Goal: Task Accomplishment & Management: Use online tool/utility

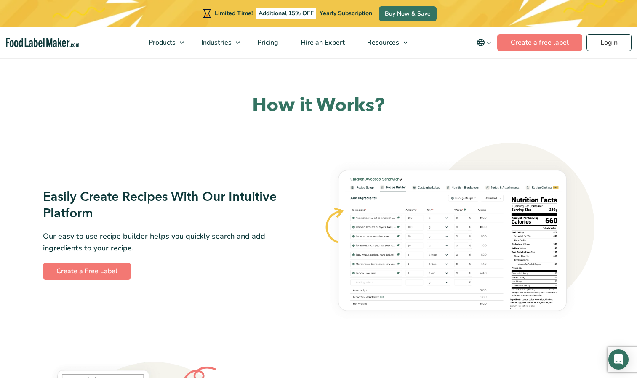
scroll to position [349, 0]
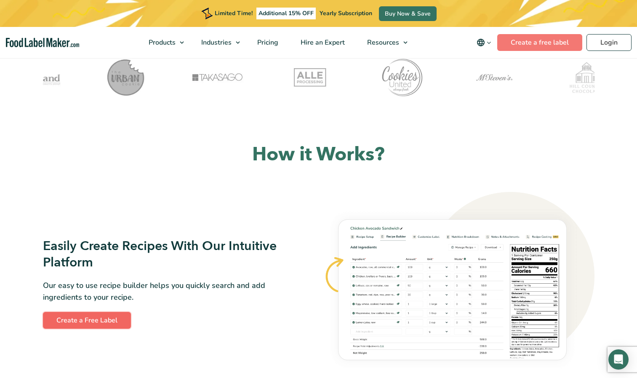
click at [105, 319] on link "Create a Free Label" at bounding box center [87, 320] width 88 height 17
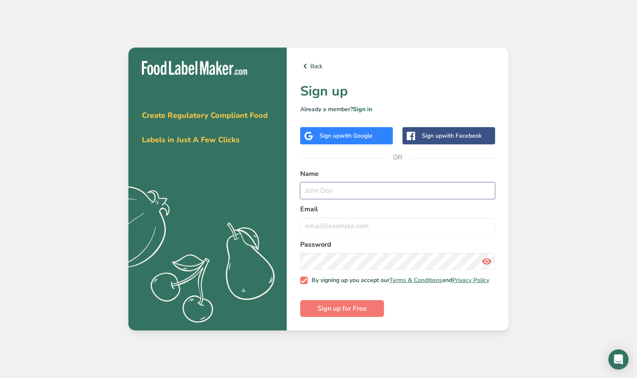
click at [313, 188] on input "text" at bounding box center [397, 190] width 195 height 17
type input "k"
type input "Kall"
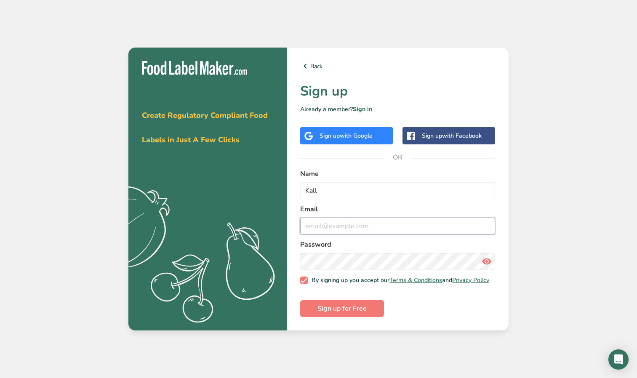
type input "i"
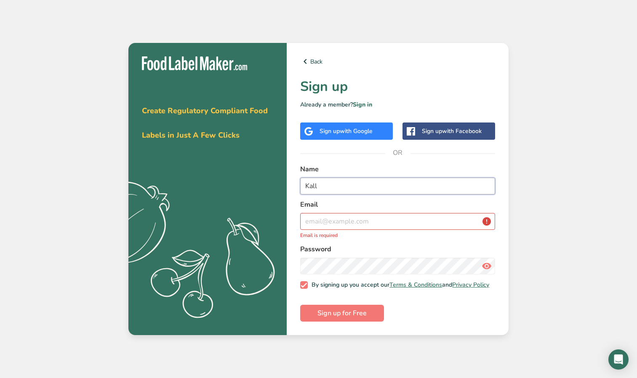
click at [345, 191] on input "Kall" at bounding box center [397, 186] width 195 height 17
type input "Kalli"
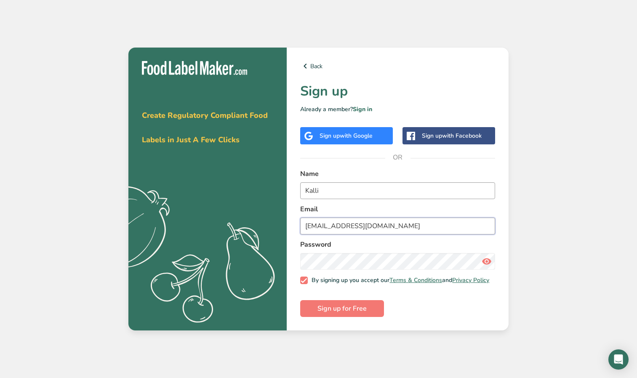
type input "kkouba@star-health.com"
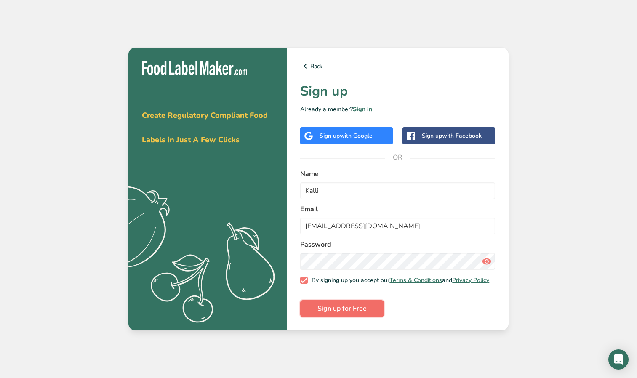
click at [340, 316] on button "Sign up for Free" at bounding box center [342, 308] width 84 height 17
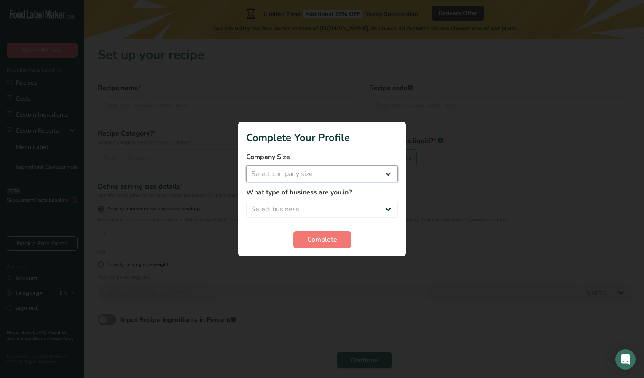
click at [333, 181] on select "Select company size Fewer than 10 Employees 10 to 50 Employees 51 to 500 Employ…" at bounding box center [322, 174] width 152 height 17
click at [362, 175] on select "Select company size Fewer than 10 Employees 10 to 50 Employees 51 to 500 Employ…" at bounding box center [322, 174] width 152 height 17
select select "2"
click at [246, 166] on select "Select company size Fewer than 10 Employees 10 to 50 Employees 51 to 500 Employ…" at bounding box center [322, 174] width 152 height 17
click at [337, 208] on select "Select business Packaged Food Manufacturer Restaurant & Cafe Bakery Meal Plans …" at bounding box center [322, 209] width 152 height 17
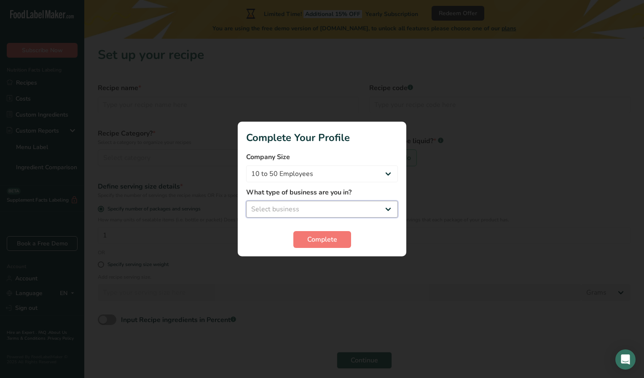
select select "1"
click at [246, 201] on select "Select business Packaged Food Manufacturer Restaurant & Cafe Bakery Meal Plans …" at bounding box center [322, 209] width 152 height 17
click at [306, 249] on section "Complete Your Profile Company Size Fewer than 10 Employees 10 to 50 Employees 5…" at bounding box center [322, 189] width 169 height 135
click at [326, 239] on span "Complete" at bounding box center [322, 240] width 30 height 10
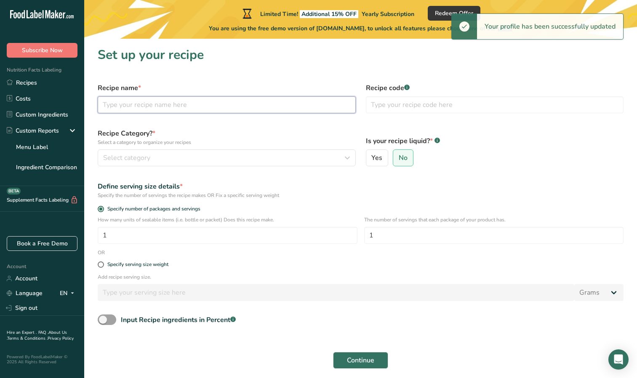
click at [176, 106] on input "text" at bounding box center [227, 104] width 258 height 17
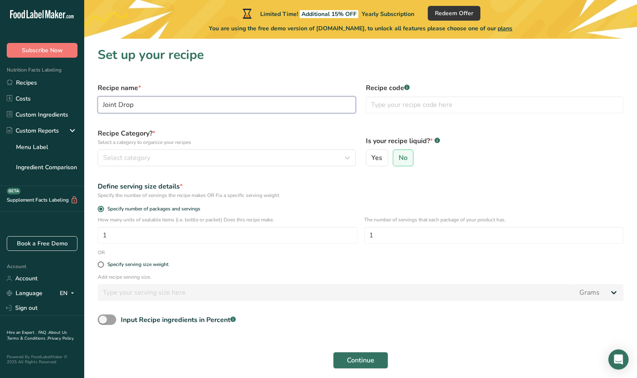
type input "Joint Drop"
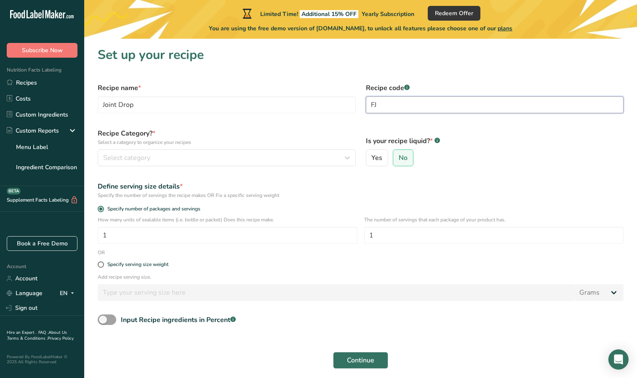
type input "F"
type input "CFJD"
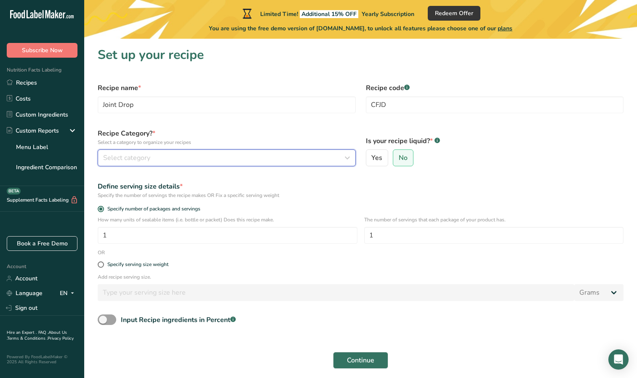
click at [265, 161] on div "Select category" at bounding box center [224, 158] width 242 height 10
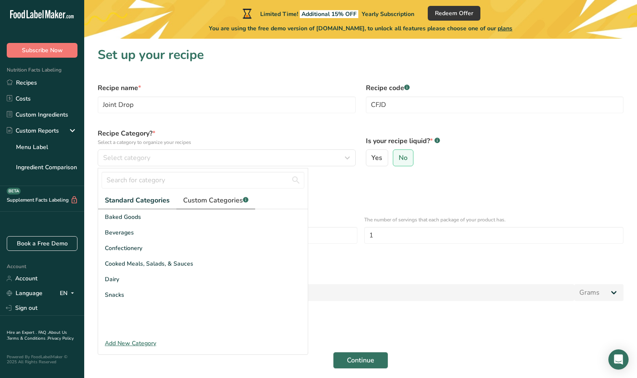
click at [214, 203] on span "Custom Categories .a-a{fill:#347362;}.b-a{fill:#fff;}" at bounding box center [215, 201] width 65 height 10
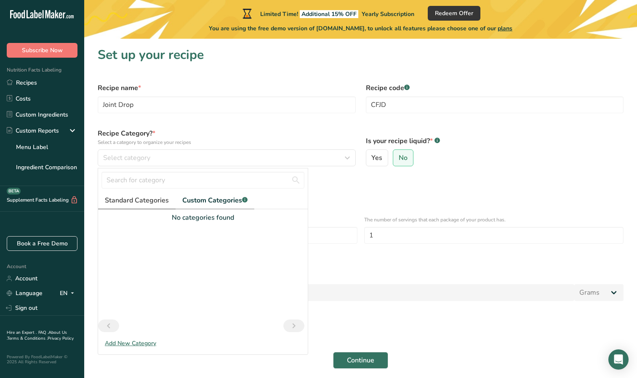
click at [143, 203] on span "Standard Categories" at bounding box center [137, 201] width 64 height 10
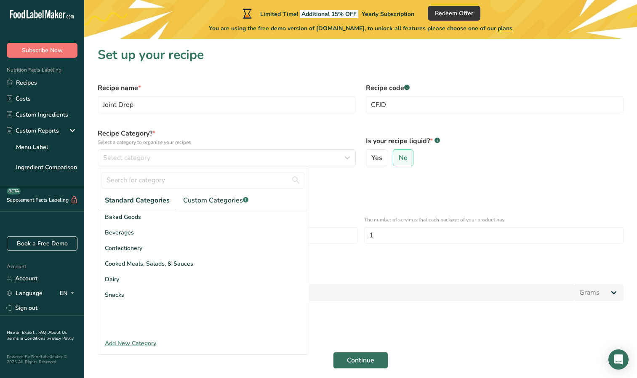
click at [123, 344] on div "Add New Category" at bounding box center [203, 343] width 210 height 9
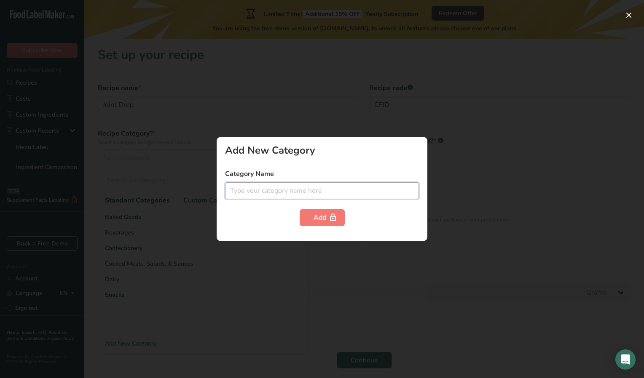
click at [300, 188] on input "text" at bounding box center [322, 190] width 194 height 17
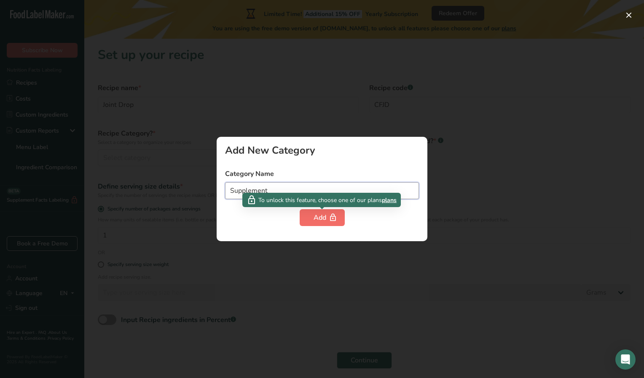
type input "Supplement"
click at [332, 221] on icon "button" at bounding box center [333, 218] width 8 height 13
click at [316, 218] on div "Add" at bounding box center [321, 218] width 17 height 10
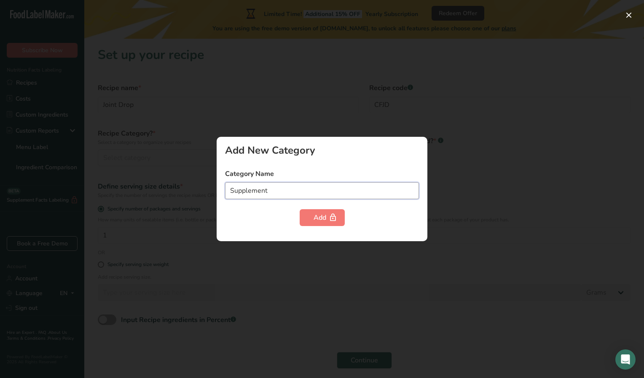
drag, startPoint x: 279, startPoint y: 188, endPoint x: 204, endPoint y: 175, distance: 76.5
click at [204, 175] on div "Add New Category Category Name Supplement Add" at bounding box center [322, 189] width 644 height 378
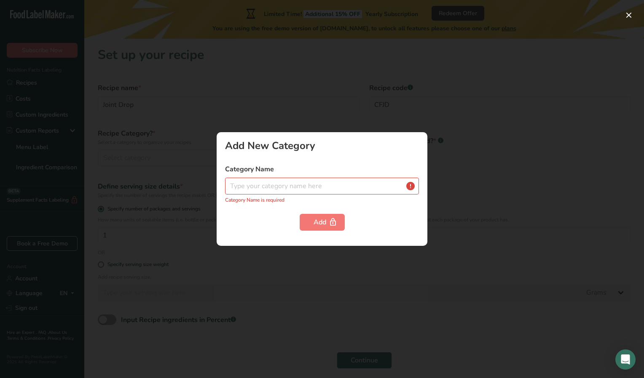
click at [388, 76] on div at bounding box center [322, 189] width 644 height 378
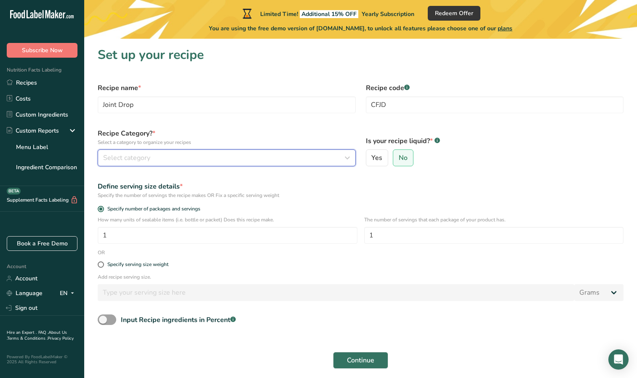
click at [273, 165] on button "Select category" at bounding box center [227, 158] width 258 height 17
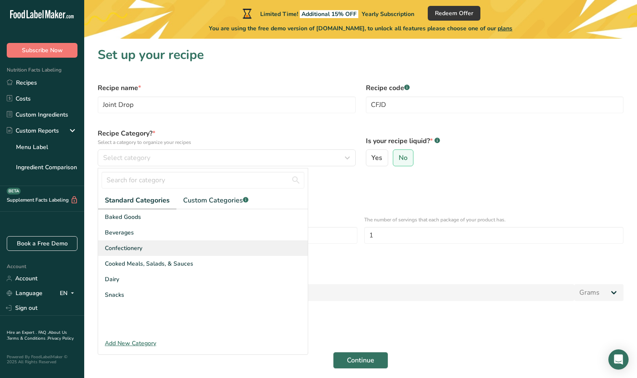
click at [254, 253] on div "Confectionery" at bounding box center [203, 249] width 210 height 16
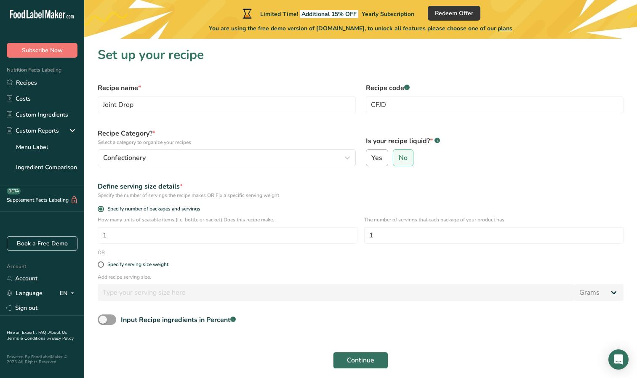
click at [386, 161] on label "Yes" at bounding box center [377, 158] width 23 height 17
click at [372, 161] on input "Yes" at bounding box center [369, 157] width 5 height 5
radio input "true"
radio input "false"
select select "22"
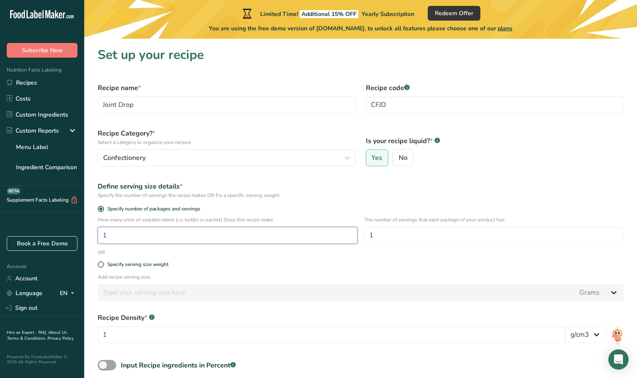
click at [152, 232] on input "1" at bounding box center [228, 235] width 260 height 17
click at [412, 229] on input "1" at bounding box center [494, 235] width 260 height 17
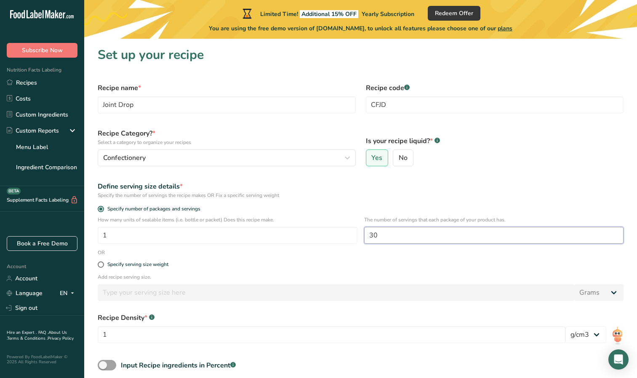
type input "30"
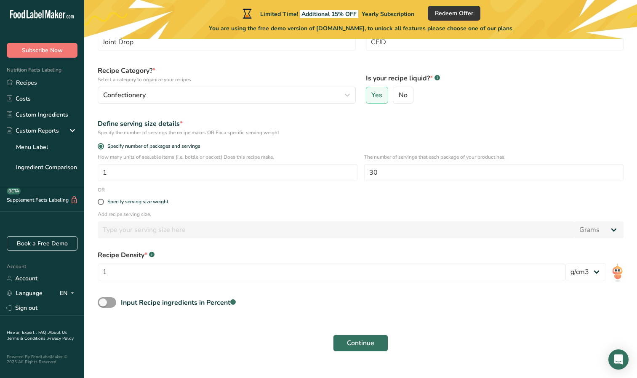
scroll to position [87, 0]
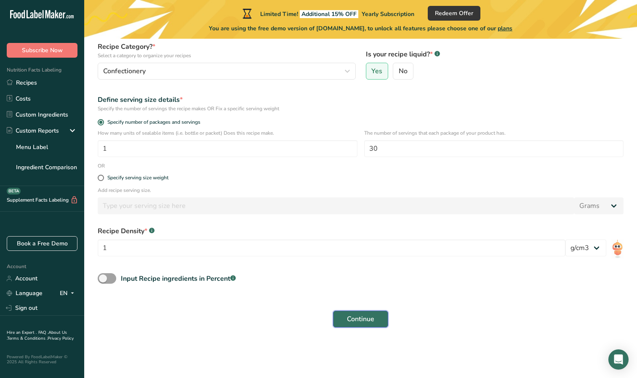
click at [356, 321] on span "Continue" at bounding box center [360, 319] width 27 height 10
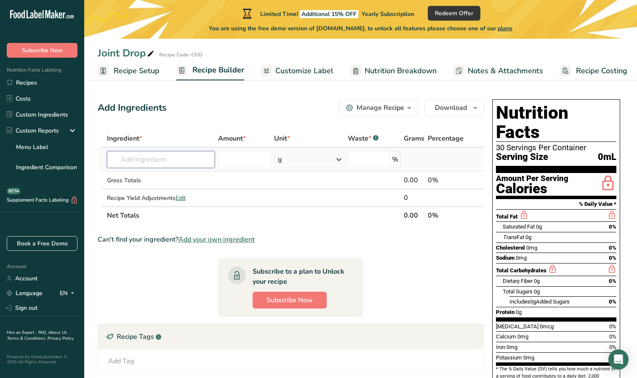
click at [171, 155] on input "text" at bounding box center [161, 159] width 108 height 17
click at [128, 160] on input "text" at bounding box center [161, 159] width 108 height 17
type input "magnesium gly"
click at [146, 193] on div "Add your own ingredient" at bounding box center [161, 190] width 94 height 9
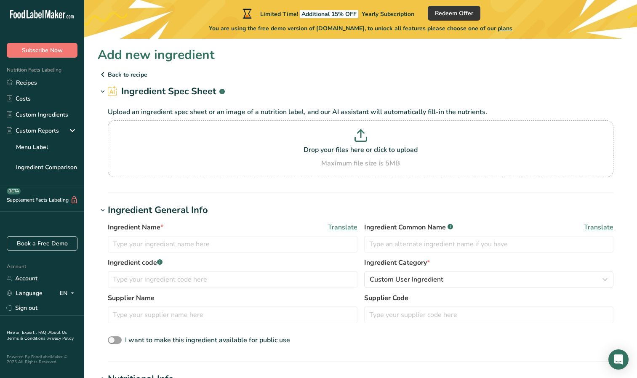
click at [437, 348] on div "Ingredient Name * Translate Ingredient Common Name .a-a{fill:#347362;}.b-a{fill…" at bounding box center [361, 284] width 526 height 134
